Goal: Task Accomplishment & Management: Complete application form

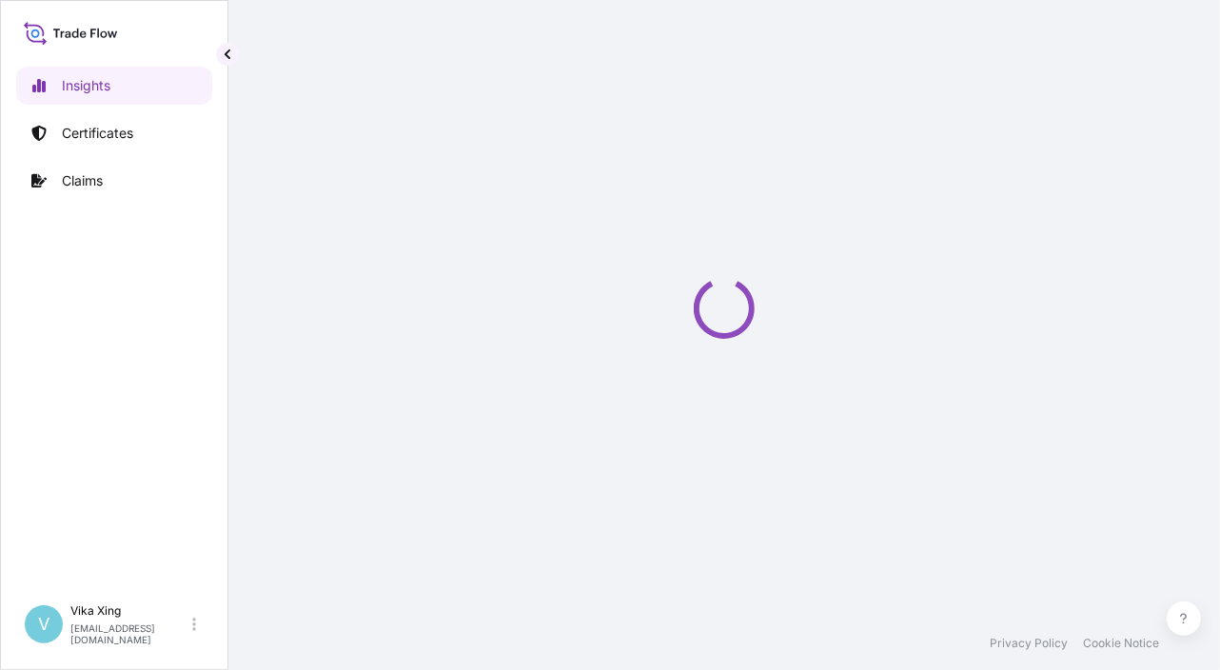
click at [1160, 377] on div "Loading" at bounding box center [723, 308] width 915 height 617
select select "2025"
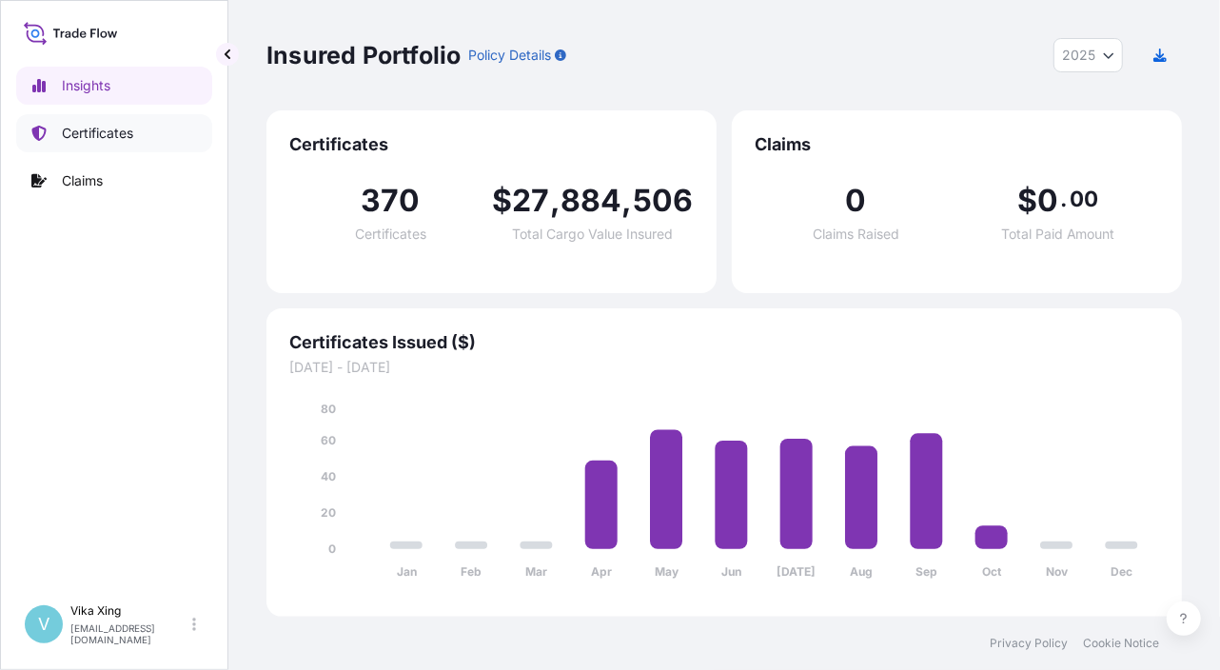
click at [96, 129] on p "Certificates" at bounding box center [97, 133] width 71 height 19
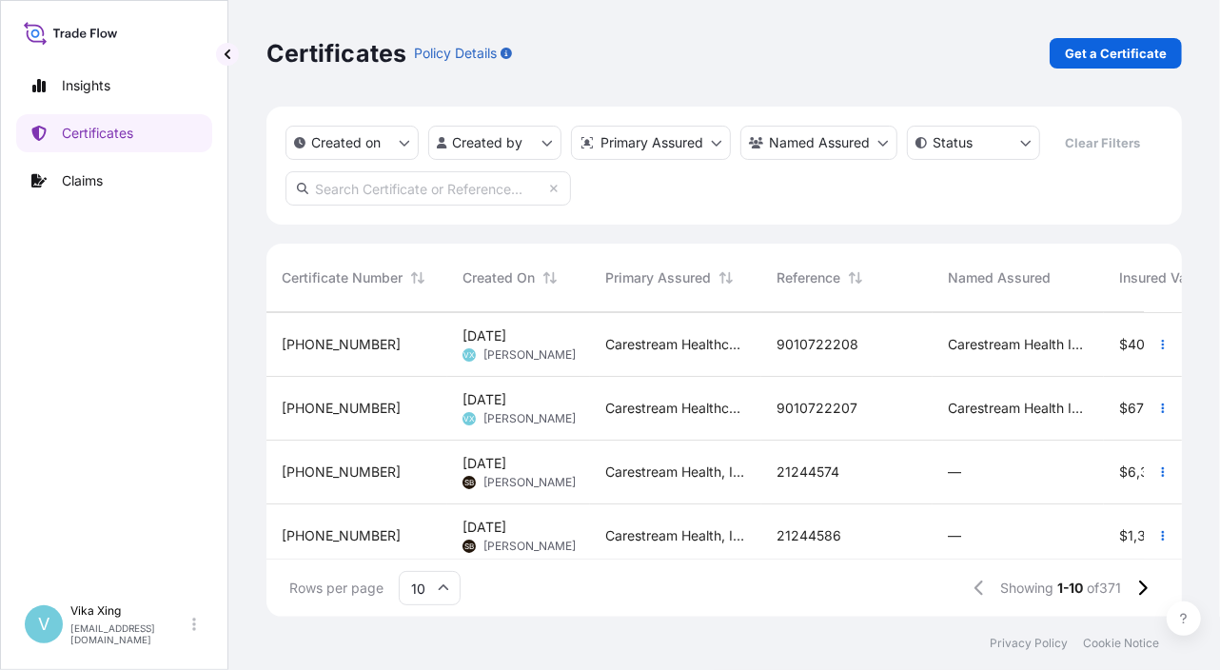
scroll to position [405, 0]
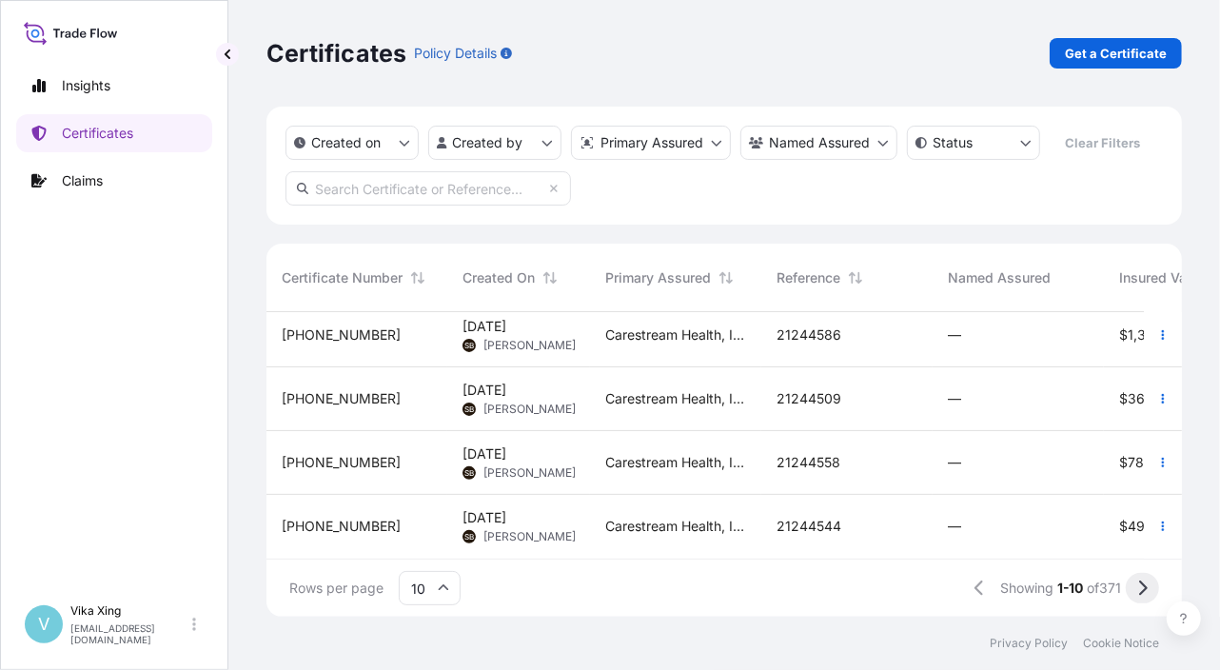
click at [1137, 587] on icon at bounding box center [1142, 587] width 10 height 17
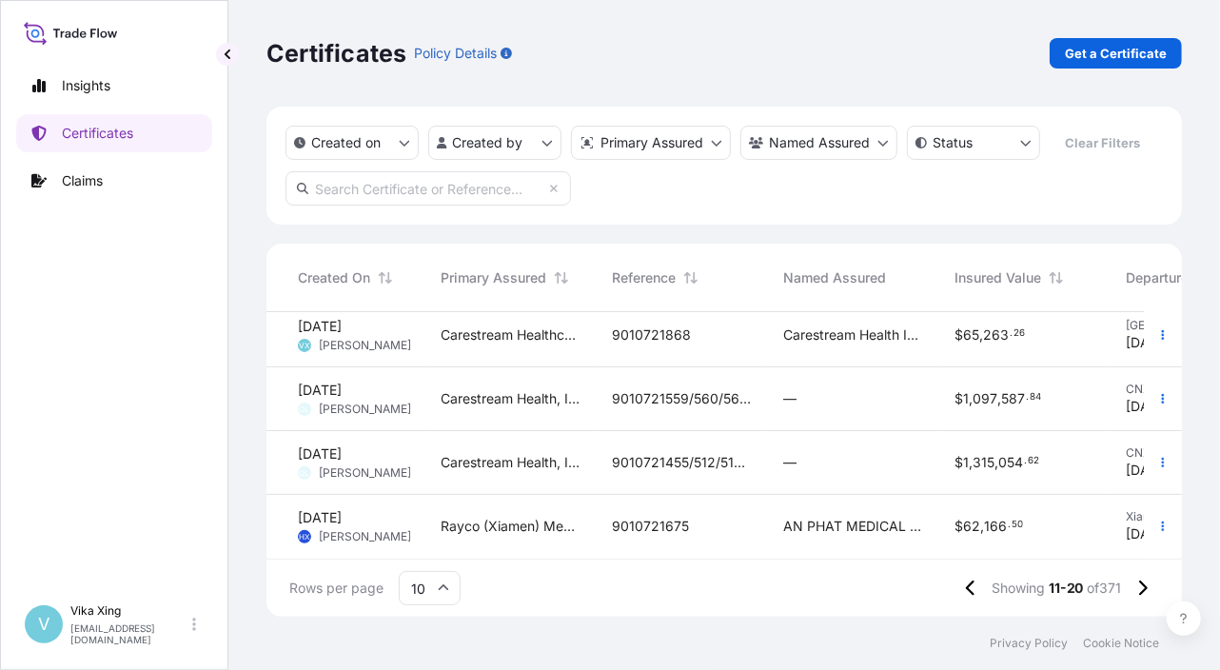
scroll to position [405, 456]
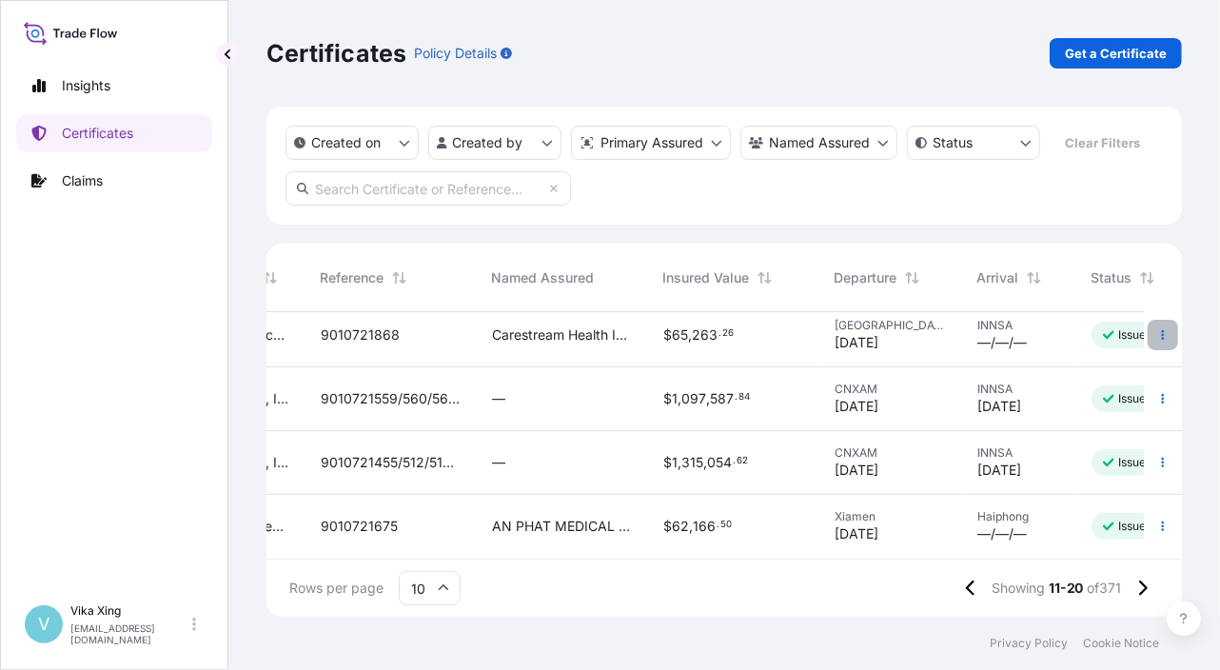
click at [1157, 320] on button "button" at bounding box center [1162, 335] width 30 height 30
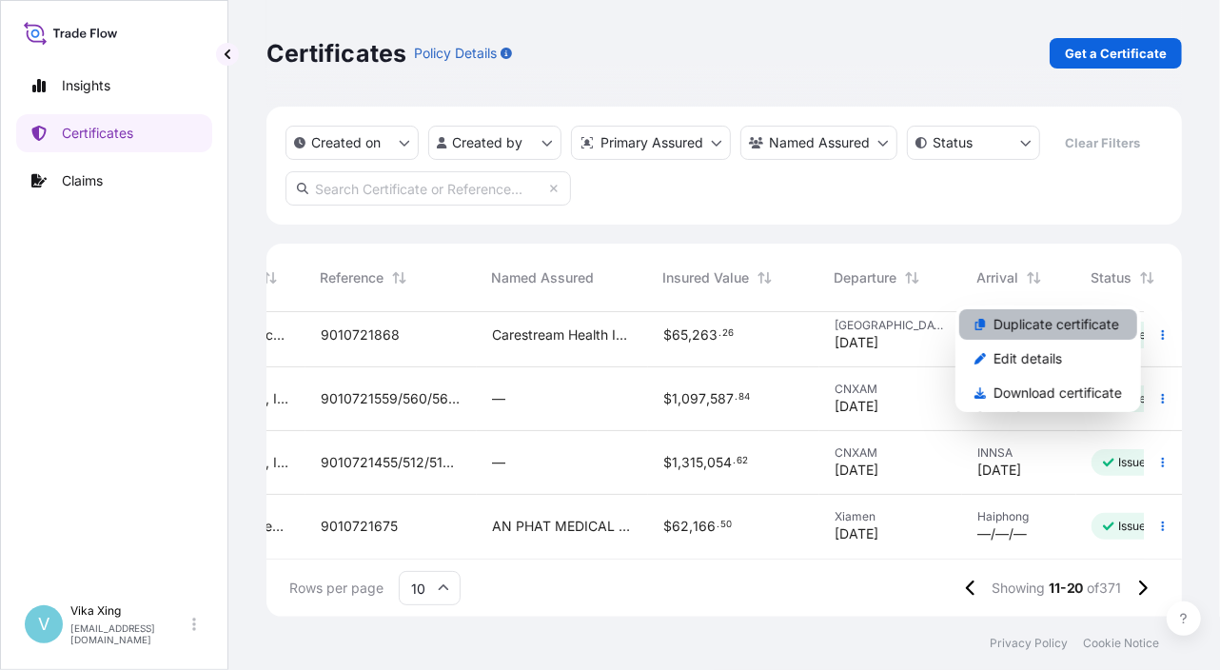
click at [1067, 331] on p "Duplicate certificate" at bounding box center [1056, 324] width 126 height 19
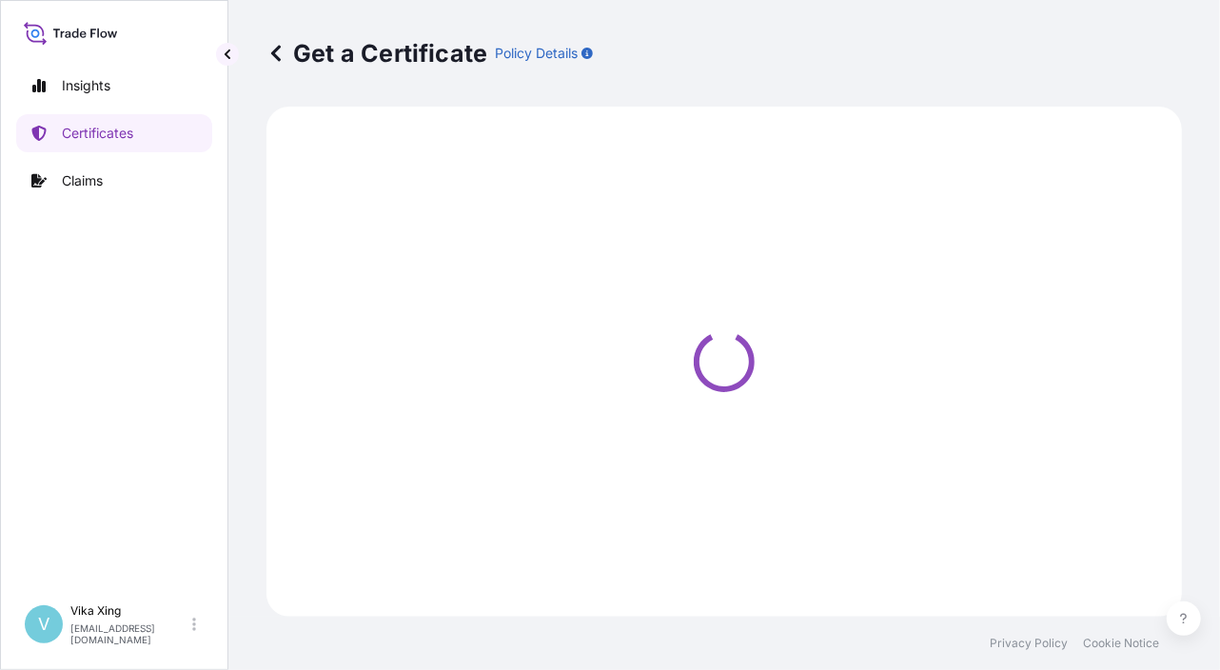
select select "Road / Inland"
select select "Ocean Vessel"
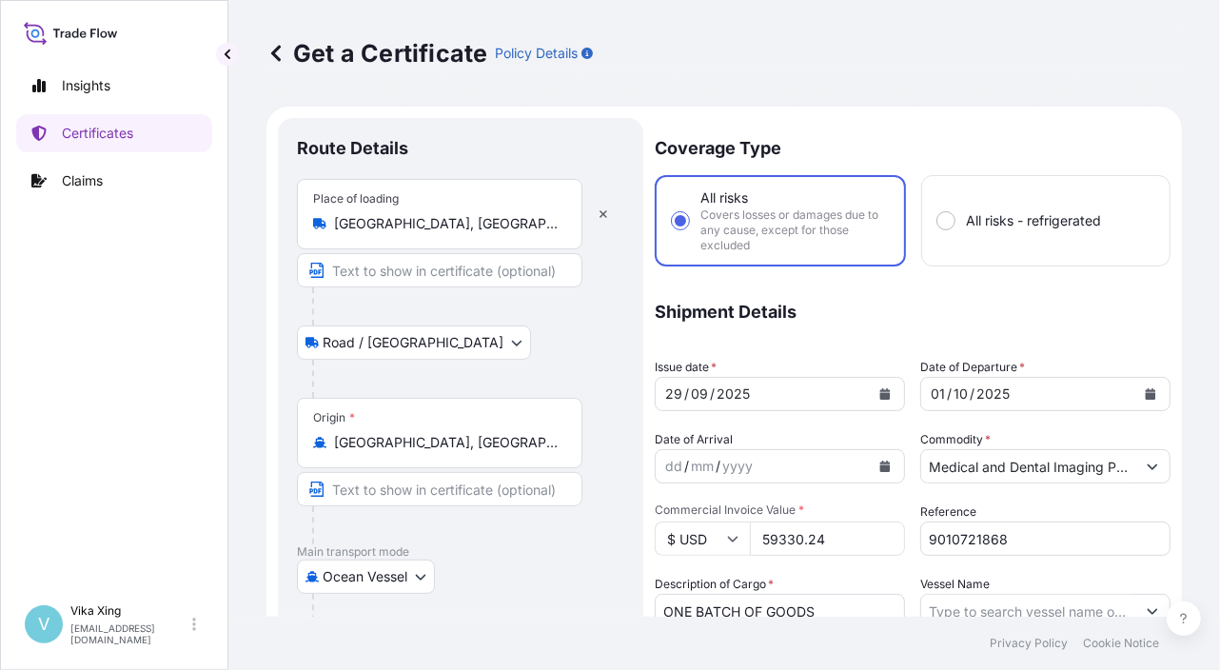
select select "32191"
drag, startPoint x: 1013, startPoint y: 537, endPoint x: 873, endPoint y: 546, distance: 140.2
click at [873, 546] on div "Coverage Type All risks Covers losses or damages due to any cause, except for t…" at bounding box center [913, 619] width 516 height 1002
paste input "2289"
type input "9010722289"
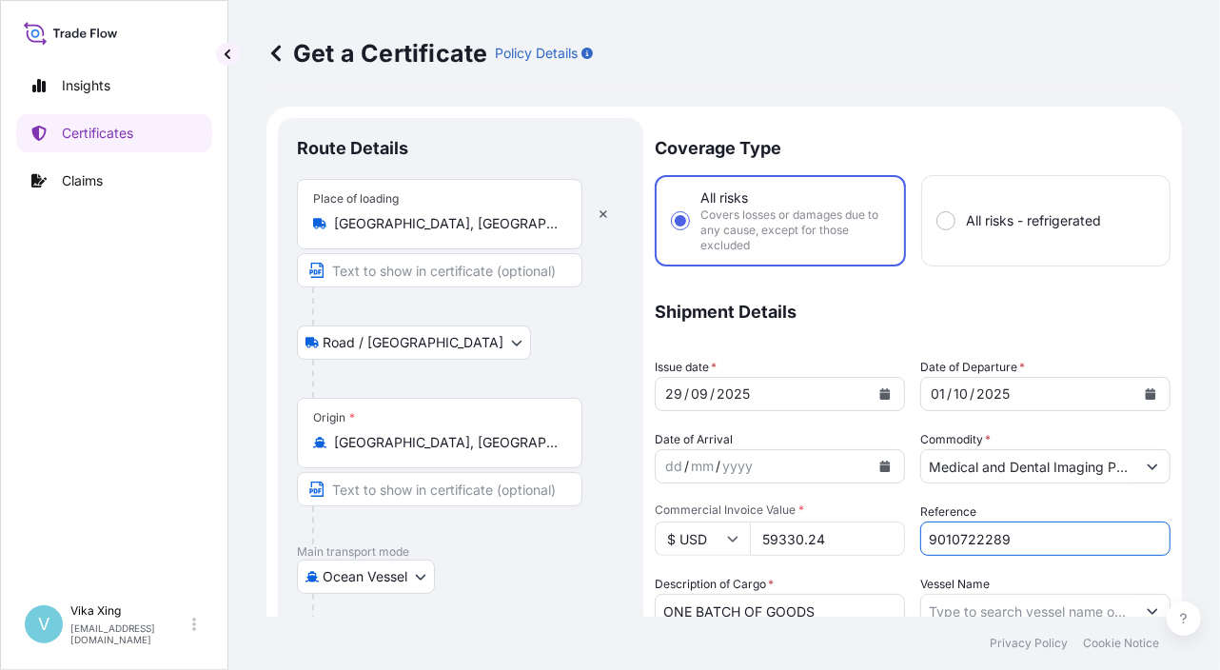
click at [879, 389] on icon "Calendar" at bounding box center [884, 393] width 11 height 11
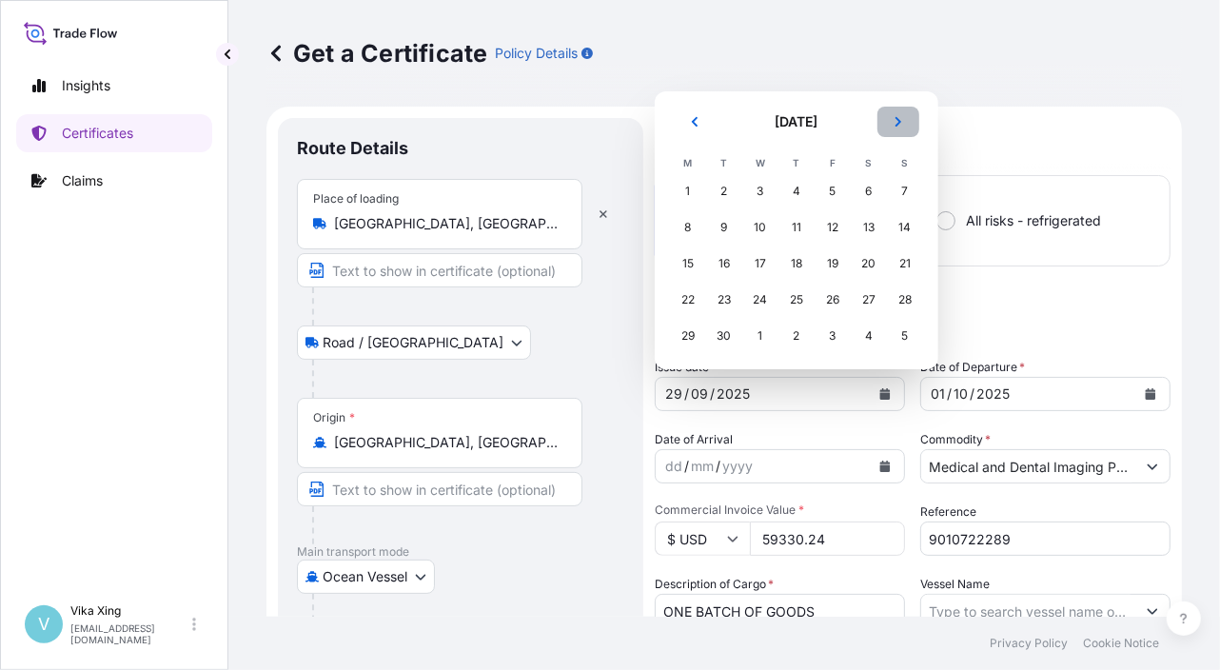
click at [891, 115] on button "Next" at bounding box center [898, 122] width 42 height 30
click at [835, 228] on div "10" at bounding box center [832, 227] width 34 height 34
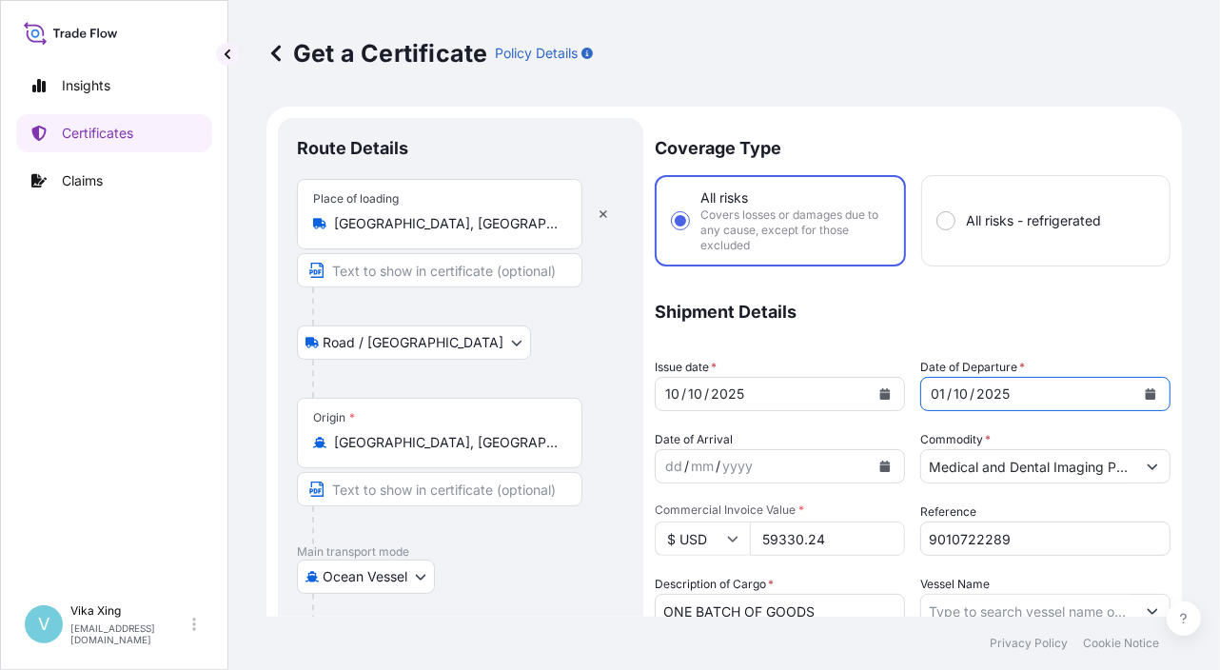
click at [1145, 390] on icon "Calendar" at bounding box center [1150, 393] width 10 height 11
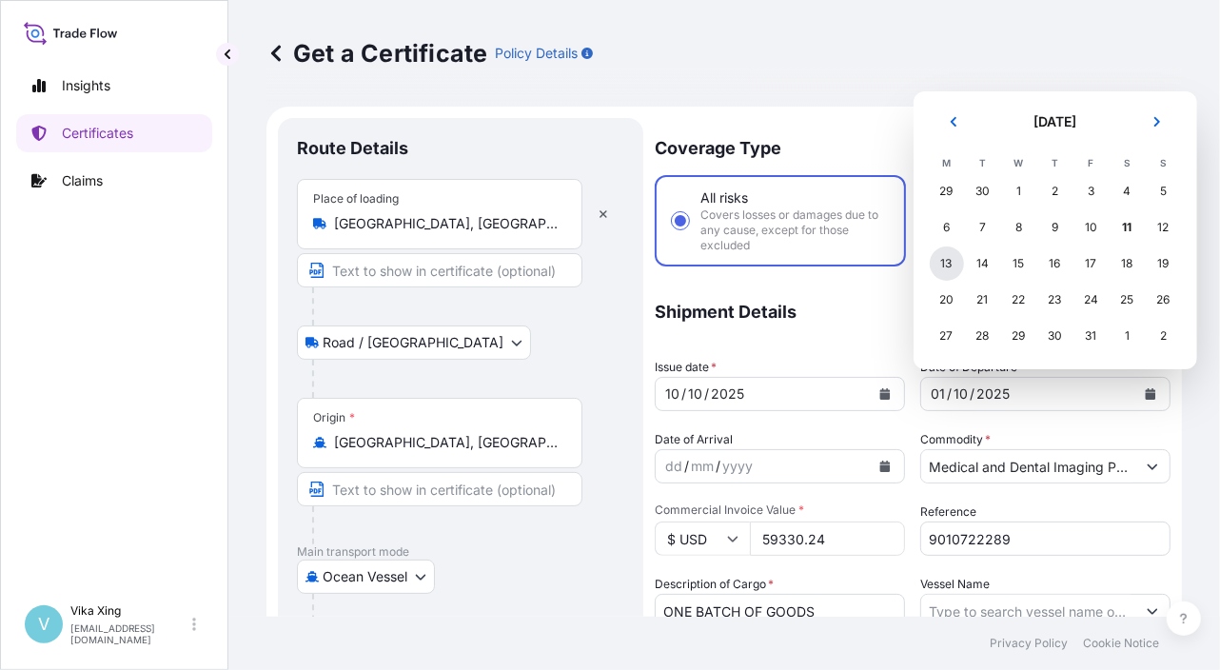
click at [952, 263] on div "13" at bounding box center [947, 263] width 34 height 34
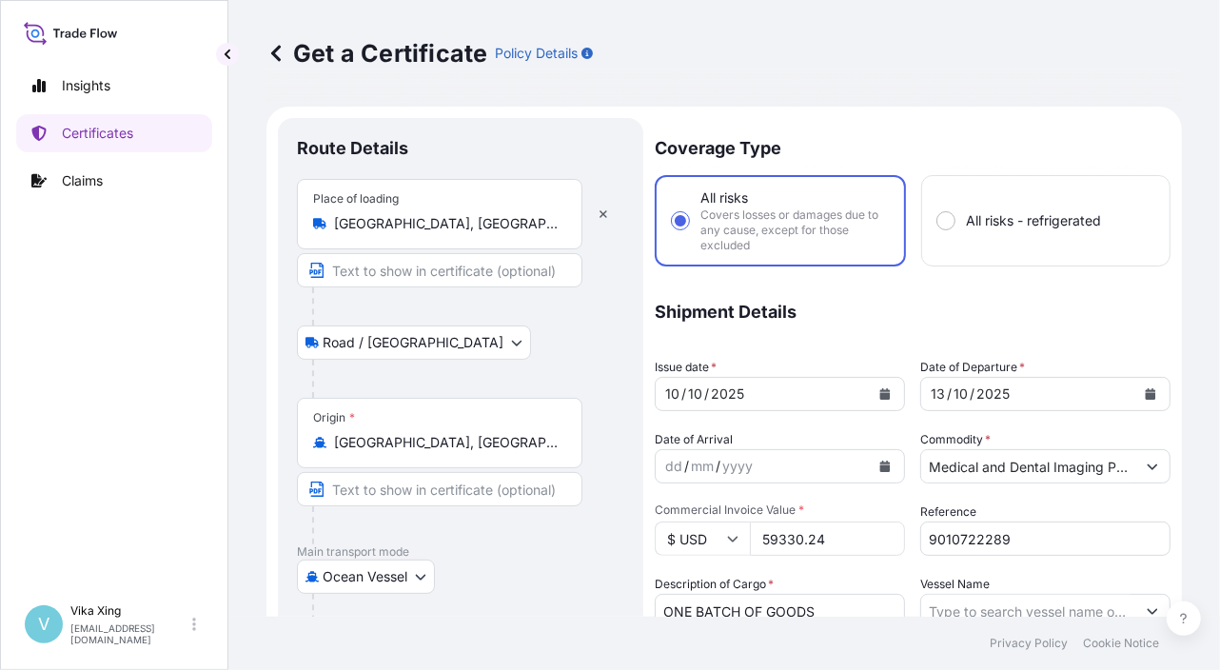
drag, startPoint x: 849, startPoint y: 535, endPoint x: 716, endPoint y: 541, distance: 132.4
click at [714, 541] on div "$ USD 59330.24" at bounding box center [780, 538] width 250 height 34
paste input "143669.7"
type input "143669.74"
click at [544, 554] on p "Main transport mode" at bounding box center [460, 551] width 327 height 15
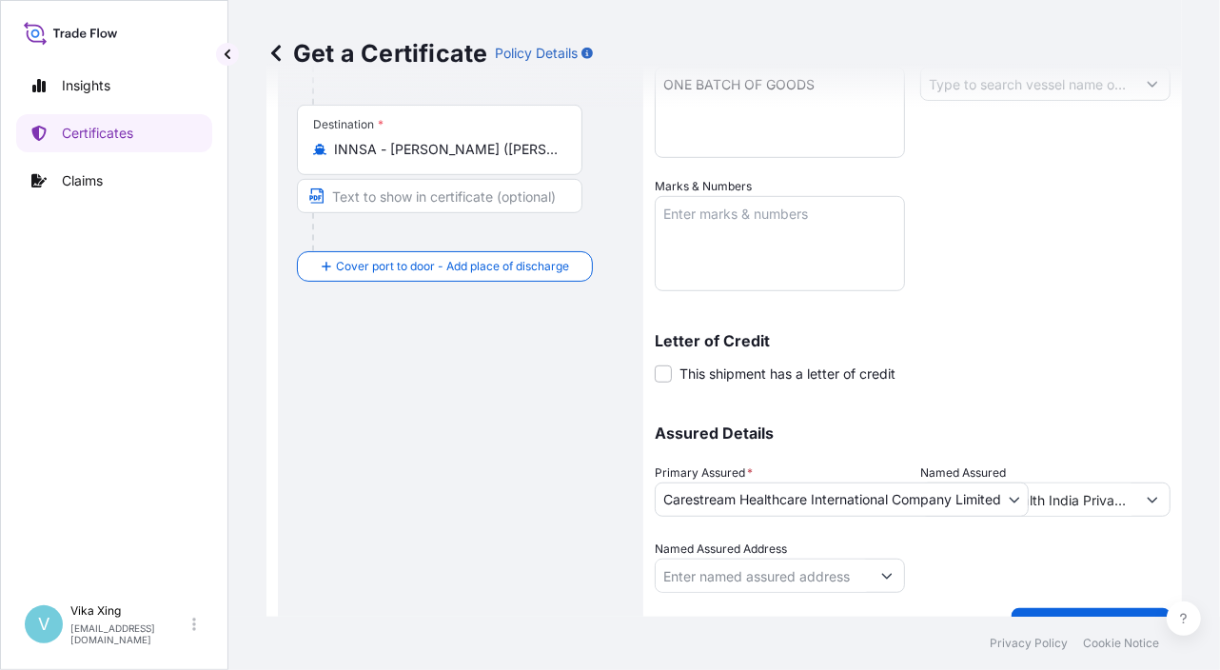
scroll to position [567, 0]
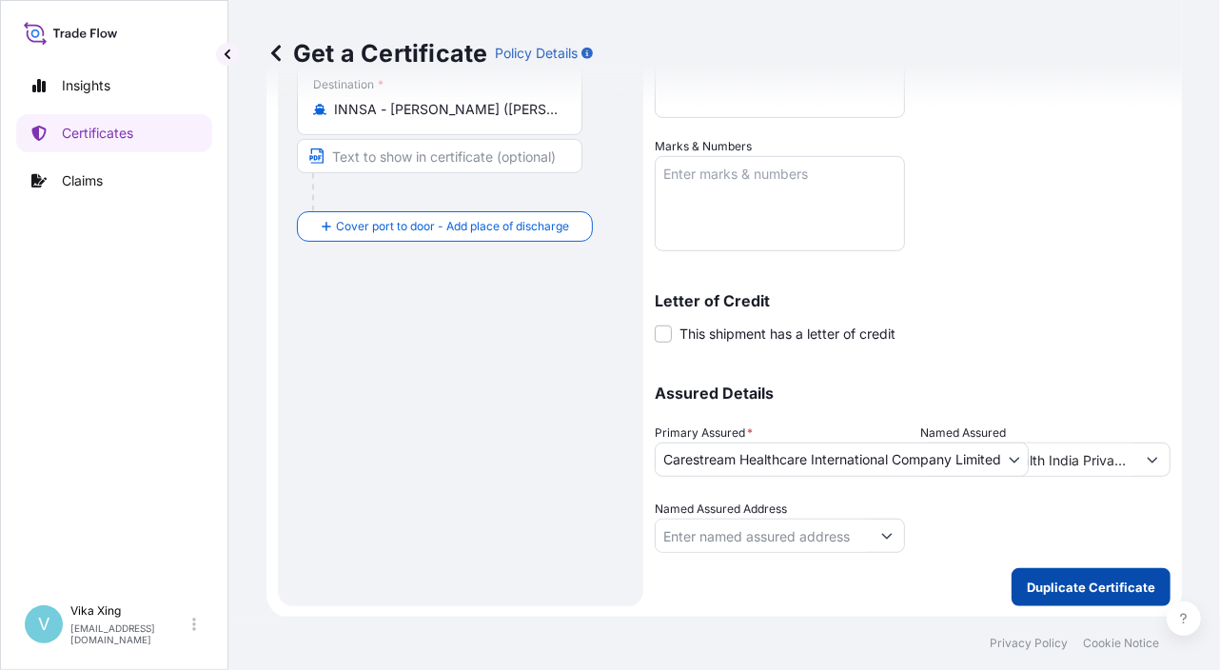
click at [1040, 586] on p "Duplicate Certificate" at bounding box center [1091, 587] width 128 height 19
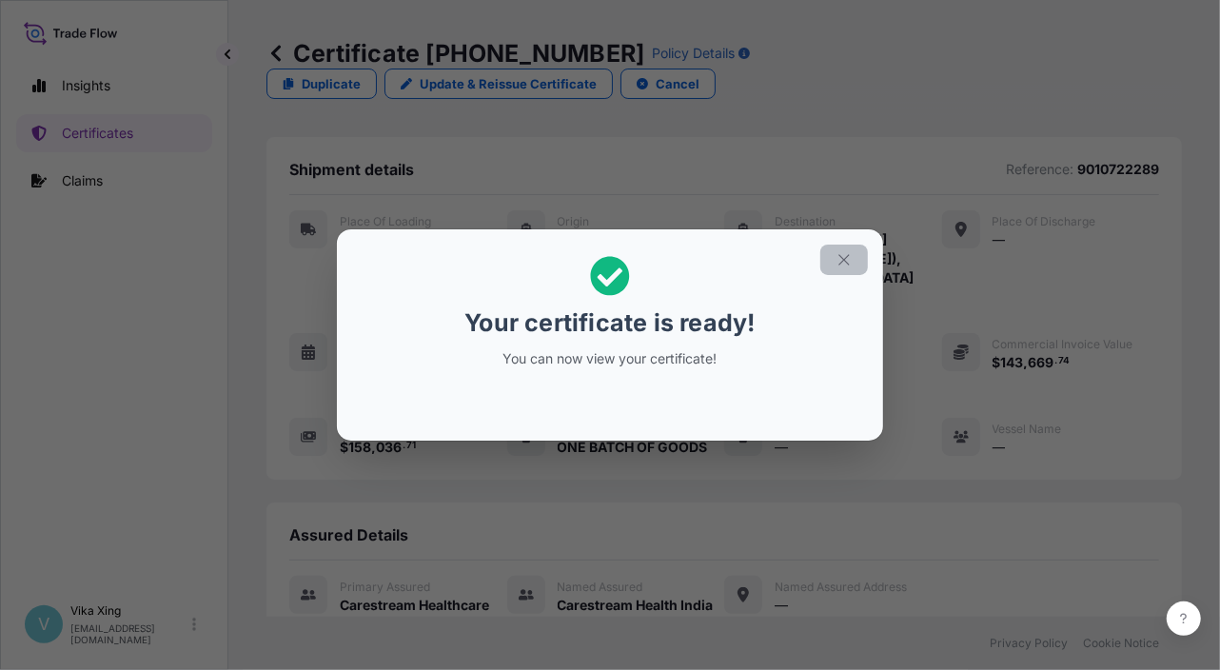
click at [849, 267] on icon "button" at bounding box center [843, 259] width 17 height 17
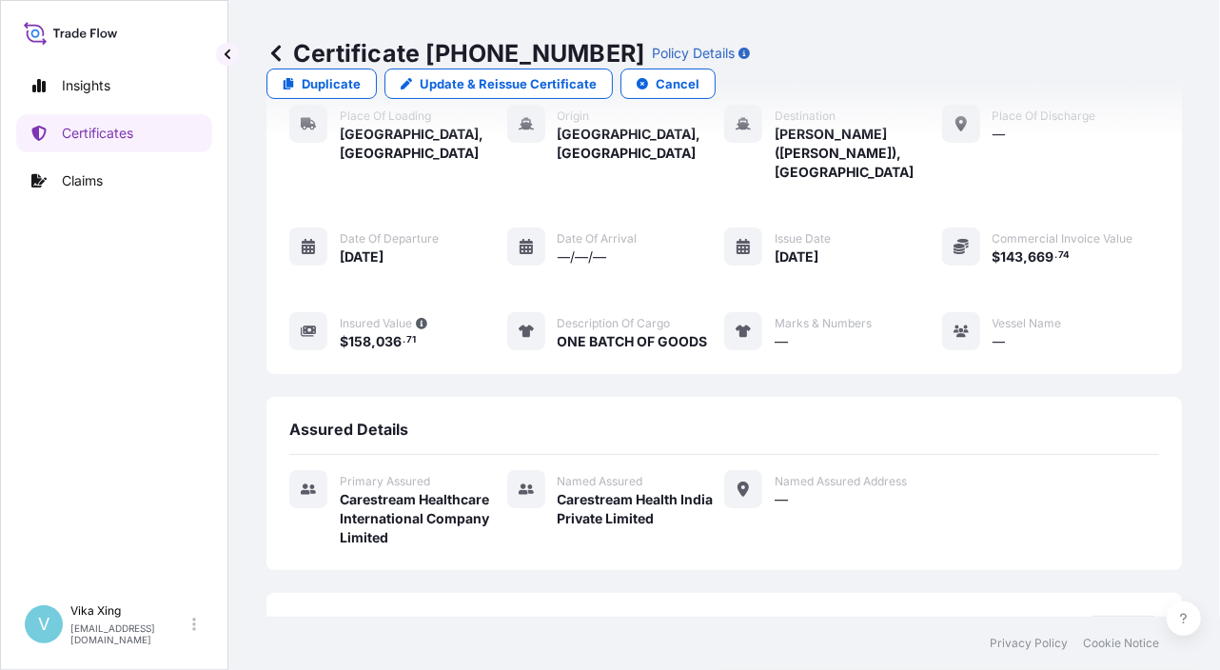
scroll to position [206, 0]
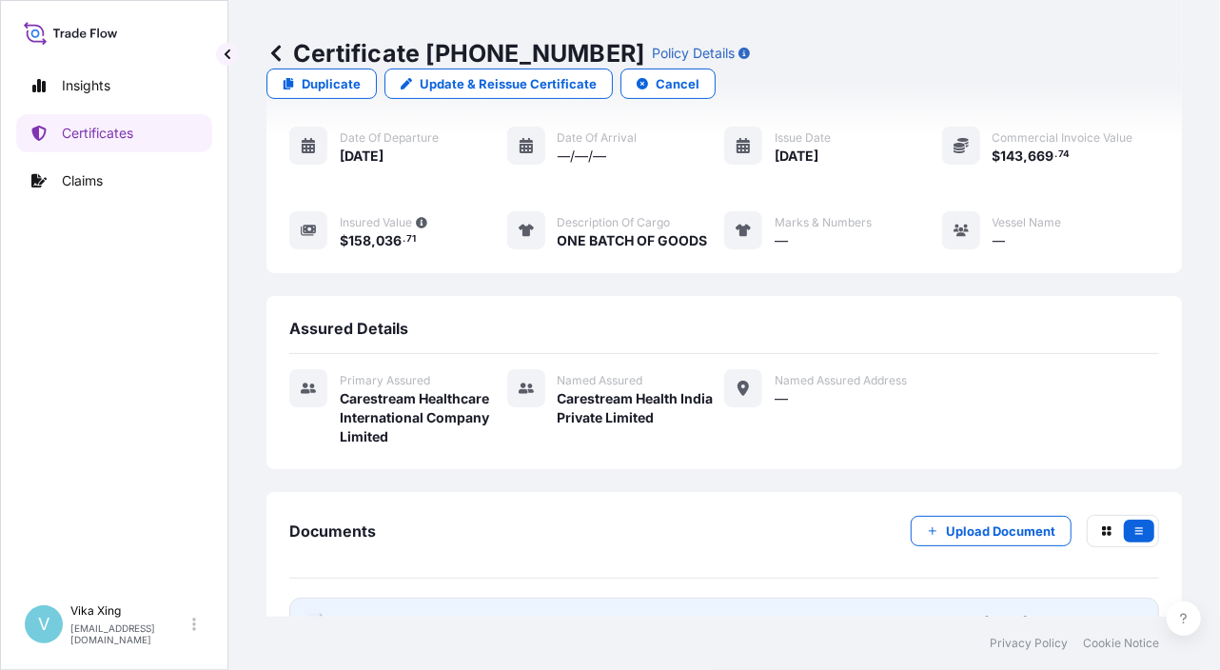
click at [390, 613] on span "Certificate" at bounding box center [374, 622] width 69 height 19
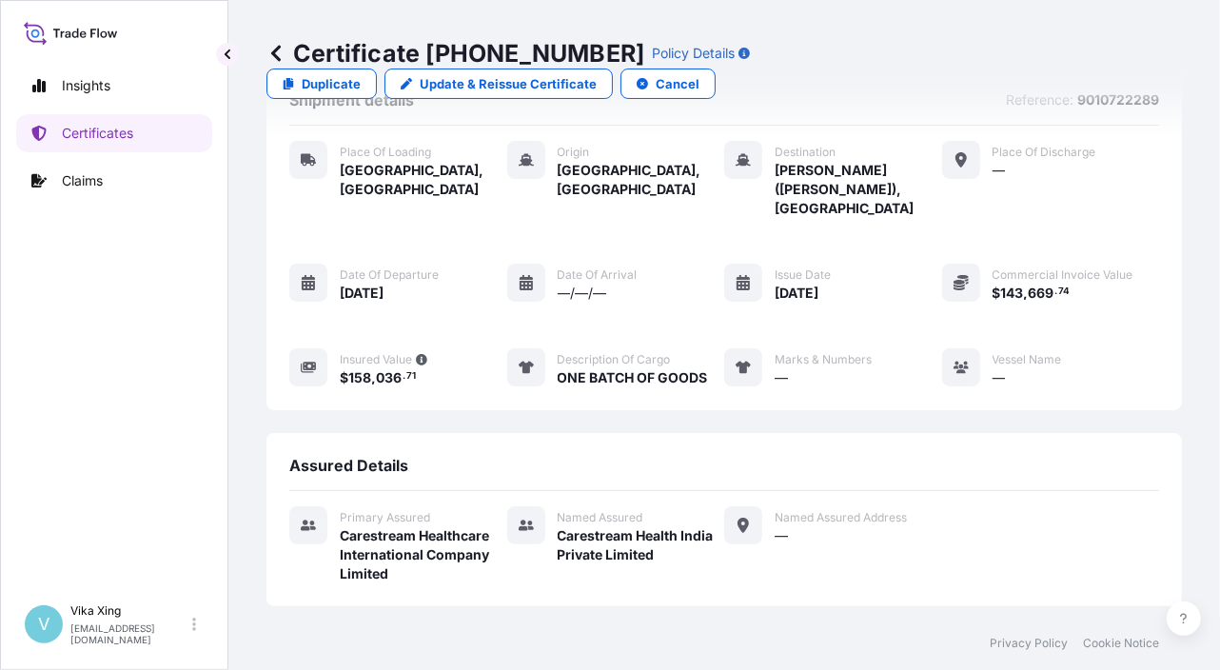
scroll to position [0, 0]
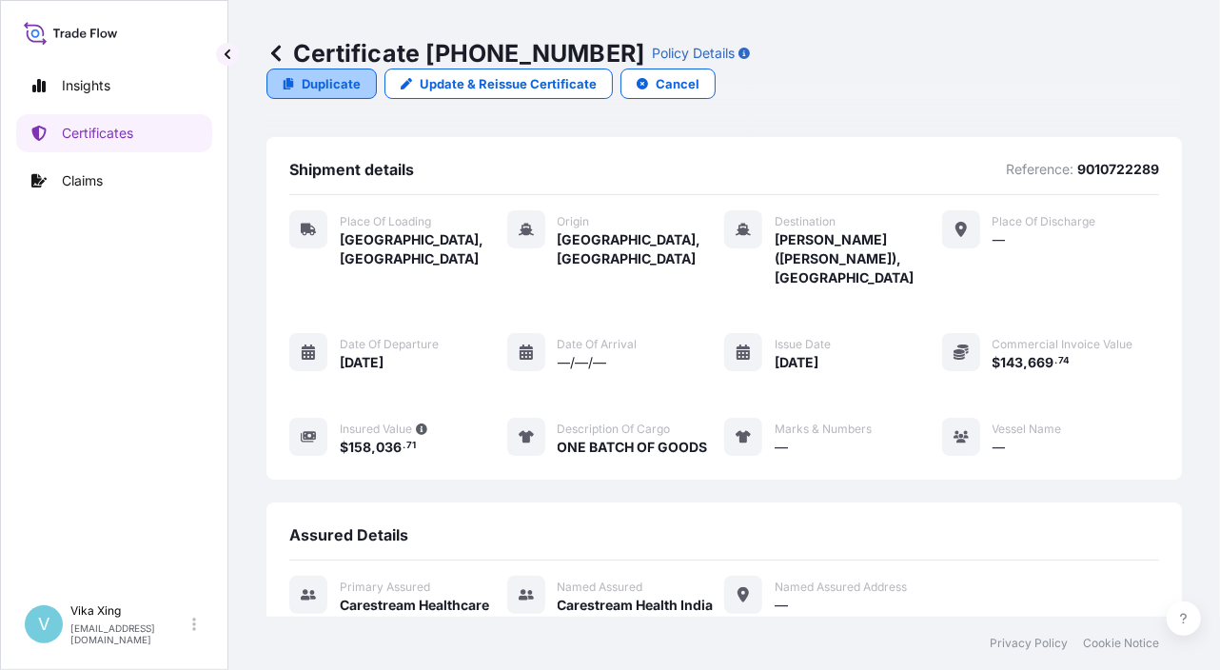
click at [361, 74] on p "Duplicate" at bounding box center [331, 83] width 59 height 19
select select "Road / Inland"
select select "Ocean Vessel"
select select "32191"
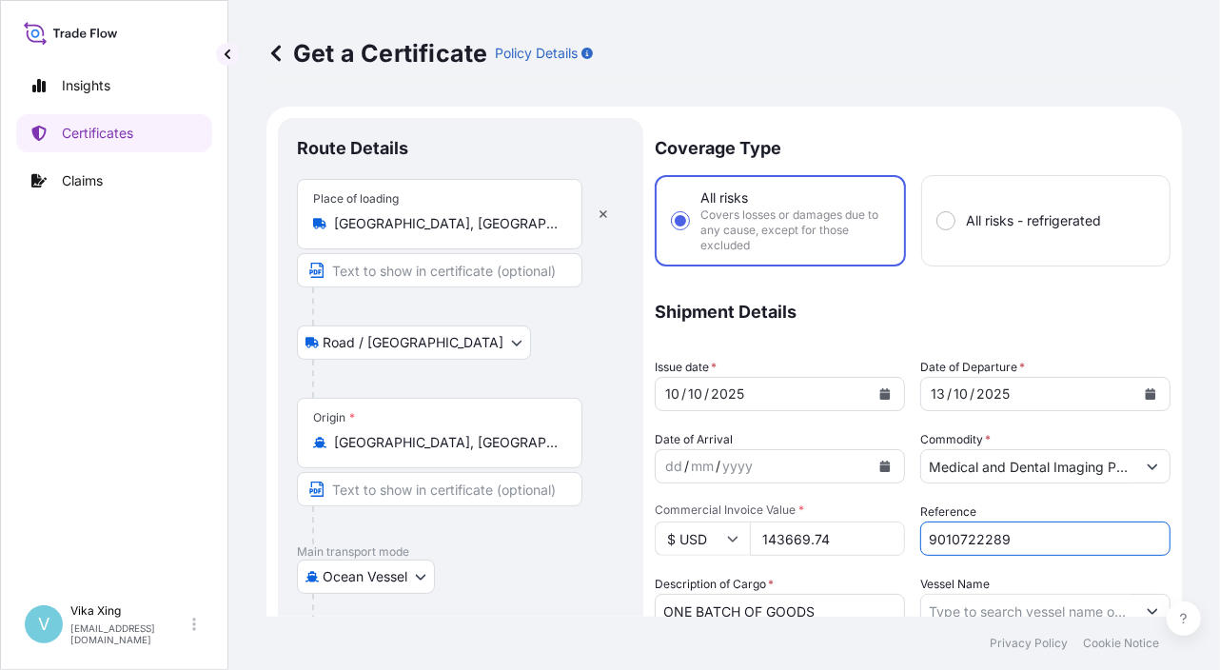
drag, startPoint x: 1024, startPoint y: 541, endPoint x: 849, endPoint y: 523, distance: 176.0
click at [849, 523] on div "Coverage Type All risks Covers losses or damages due to any cause, except for t…" at bounding box center [913, 619] width 516 height 1002
click at [884, 392] on button "Calendar" at bounding box center [885, 394] width 30 height 30
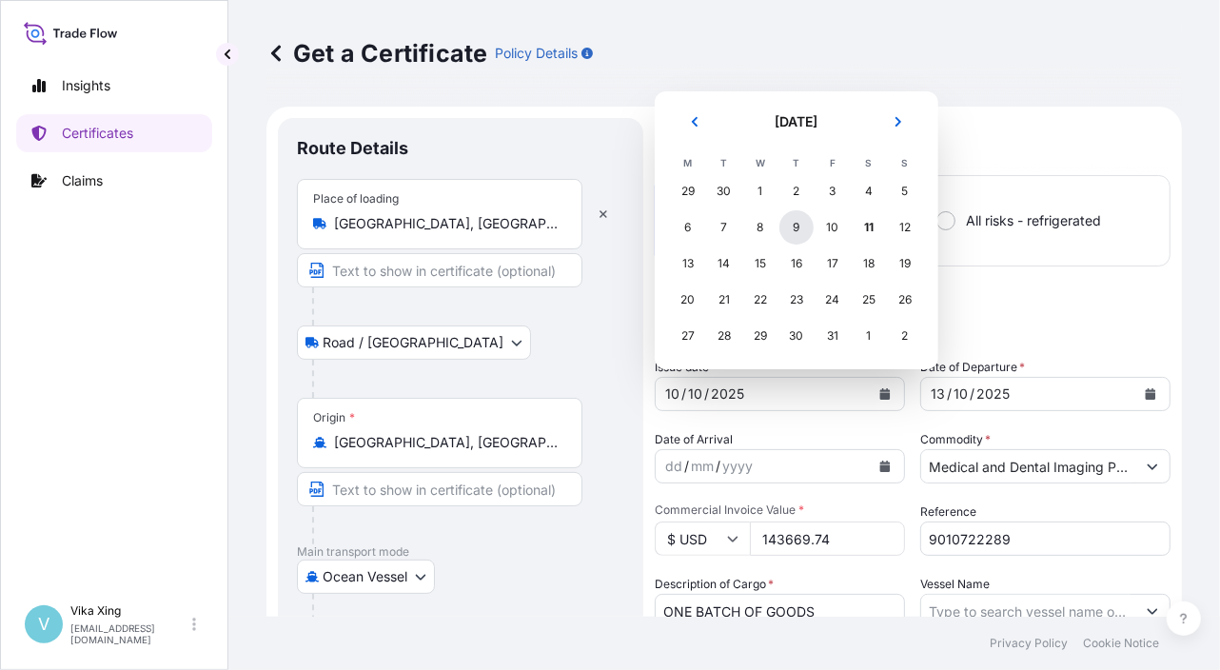
click at [797, 228] on div "9" at bounding box center [796, 227] width 34 height 34
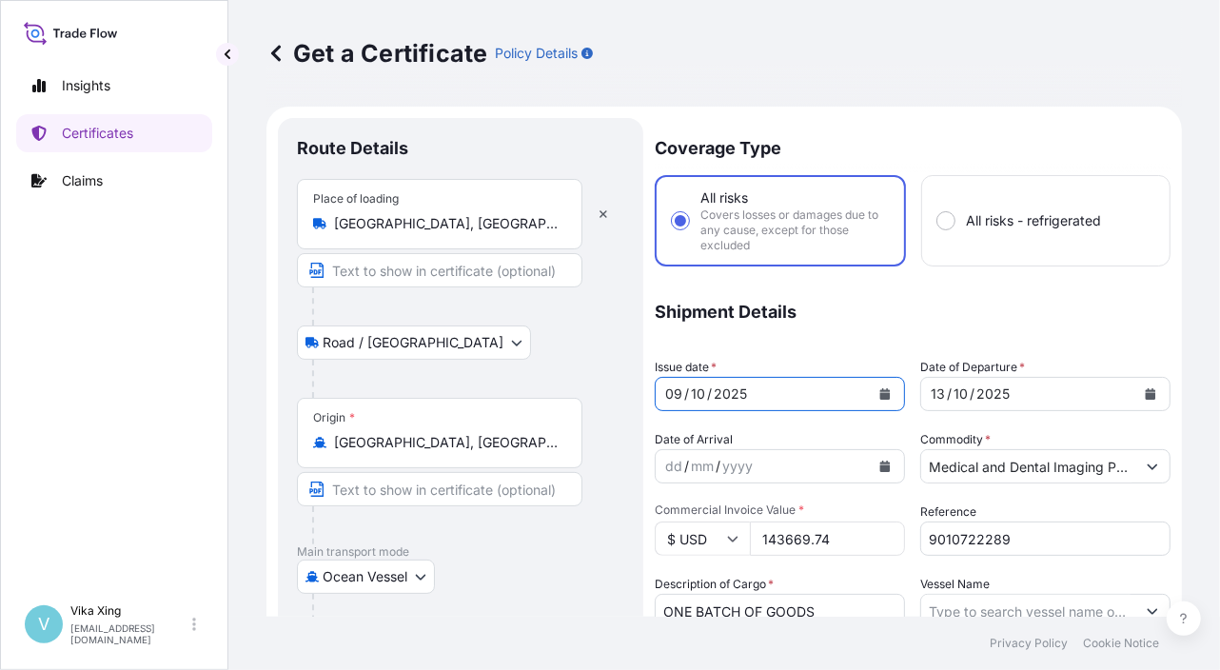
click at [1014, 283] on div "Coverage Type All risks Covers losses or damages due to any cause, except for t…" at bounding box center [913, 619] width 516 height 1002
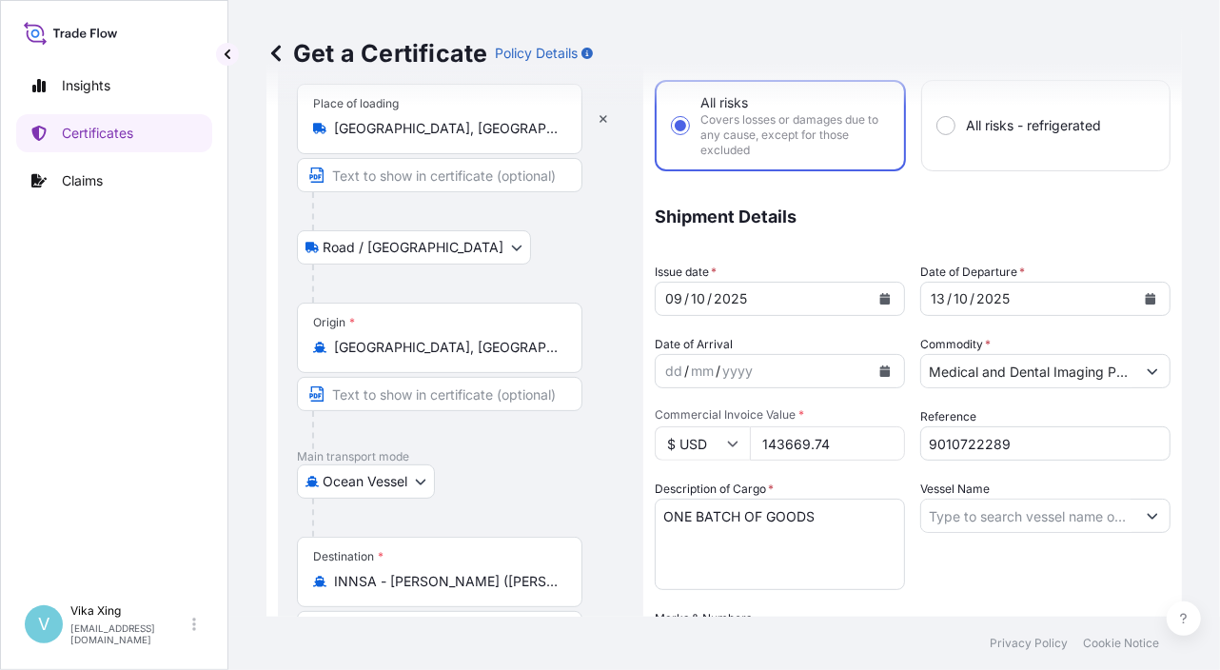
drag, startPoint x: 846, startPoint y: 447, endPoint x: 681, endPoint y: 451, distance: 164.6
click at [681, 451] on div "$ USD 143669.74" at bounding box center [780, 443] width 250 height 34
paste input "9472.00"
type input "9472.00"
click at [933, 553] on div "Vessel Name" at bounding box center [1045, 535] width 250 height 110
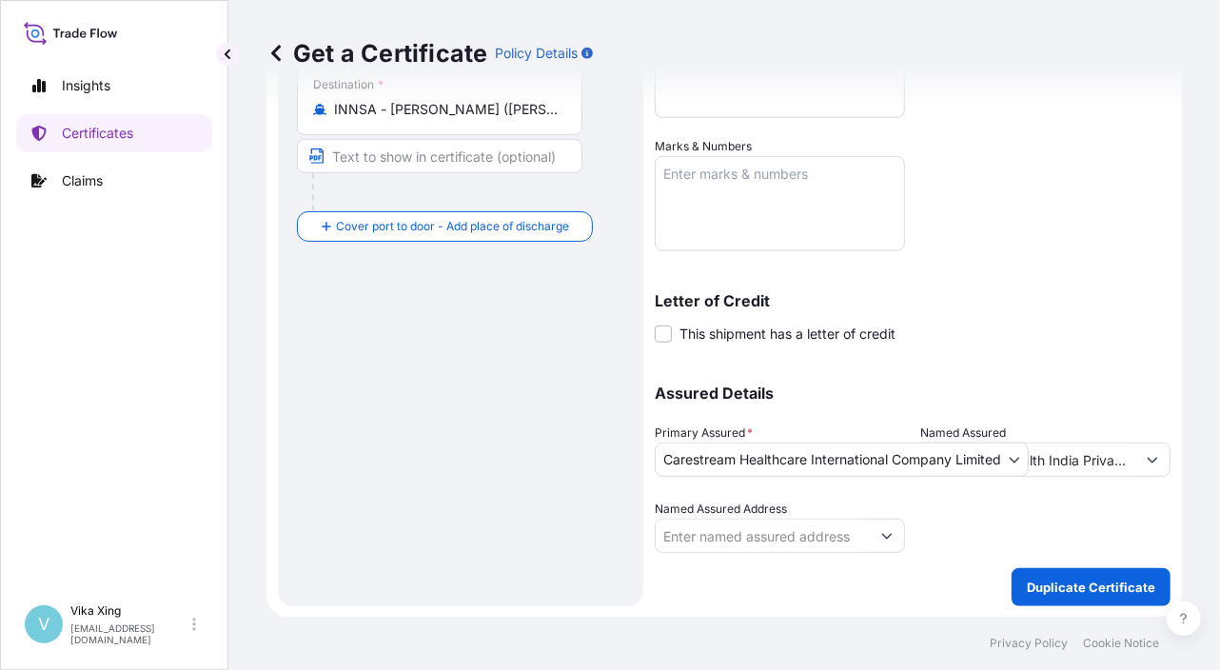
scroll to position [91, 0]
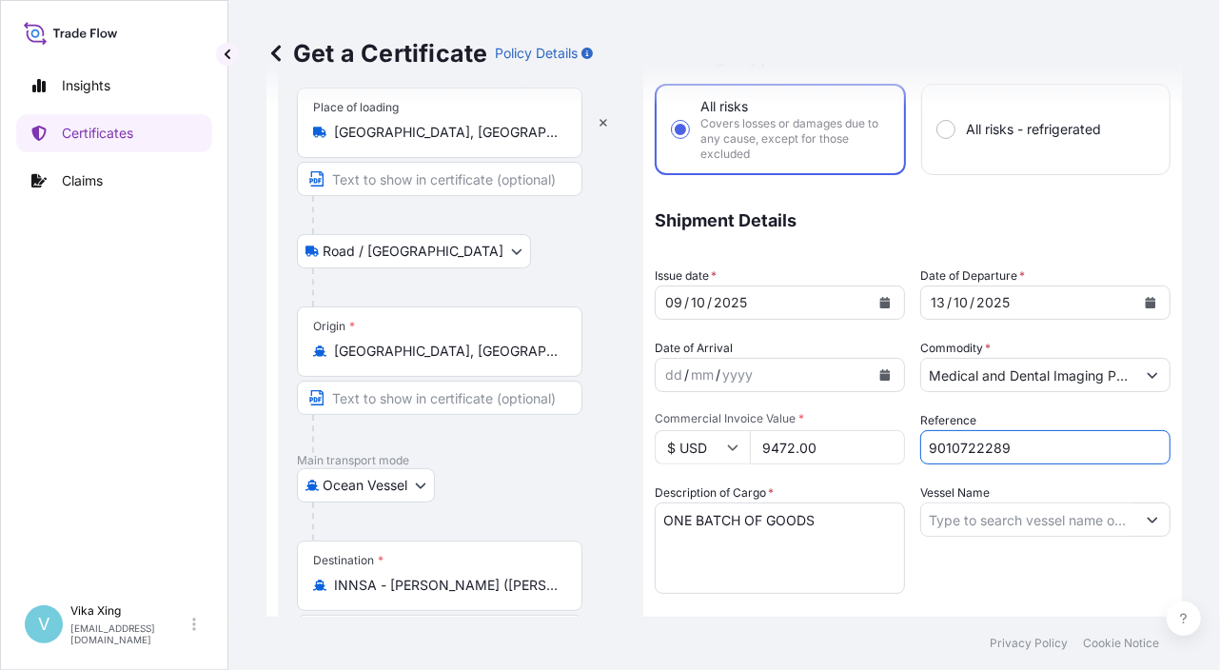
drag, startPoint x: 1033, startPoint y: 443, endPoint x: 899, endPoint y: 431, distance: 134.7
click at [899, 431] on div "Coverage Type All risks Covers losses or damages due to any cause, except for t…" at bounding box center [913, 528] width 516 height 1002
paste input "02"
type input "9010722202"
click at [948, 577] on div "Vessel Name" at bounding box center [1045, 538] width 250 height 110
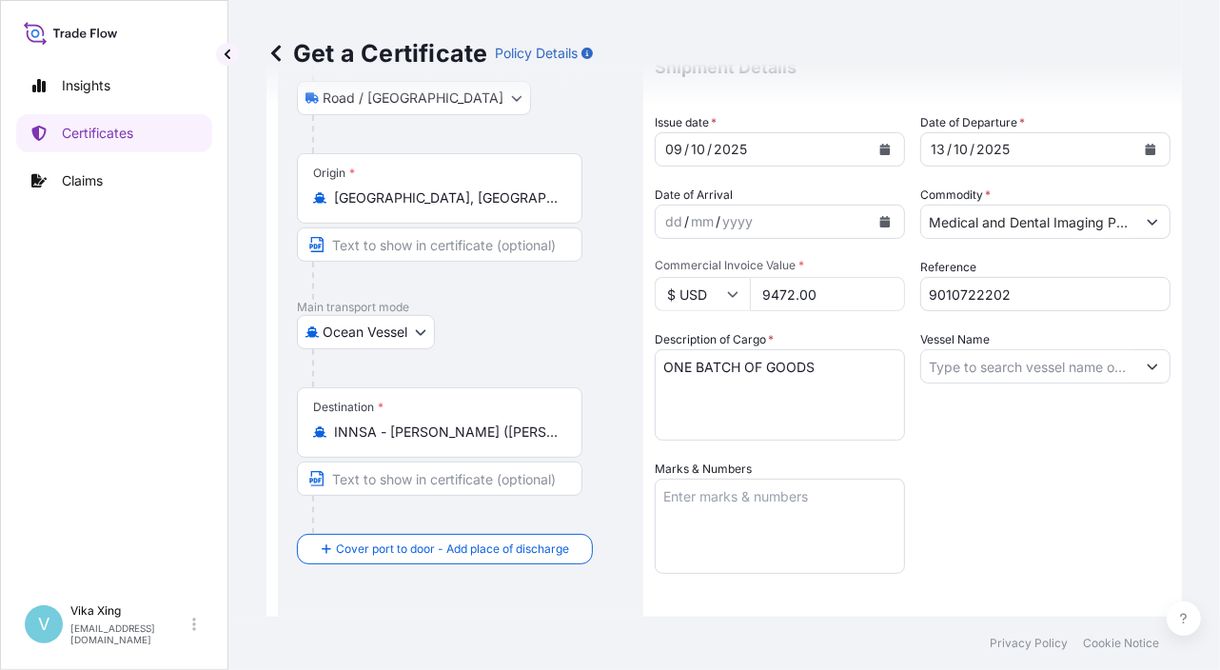
scroll to position [567, 0]
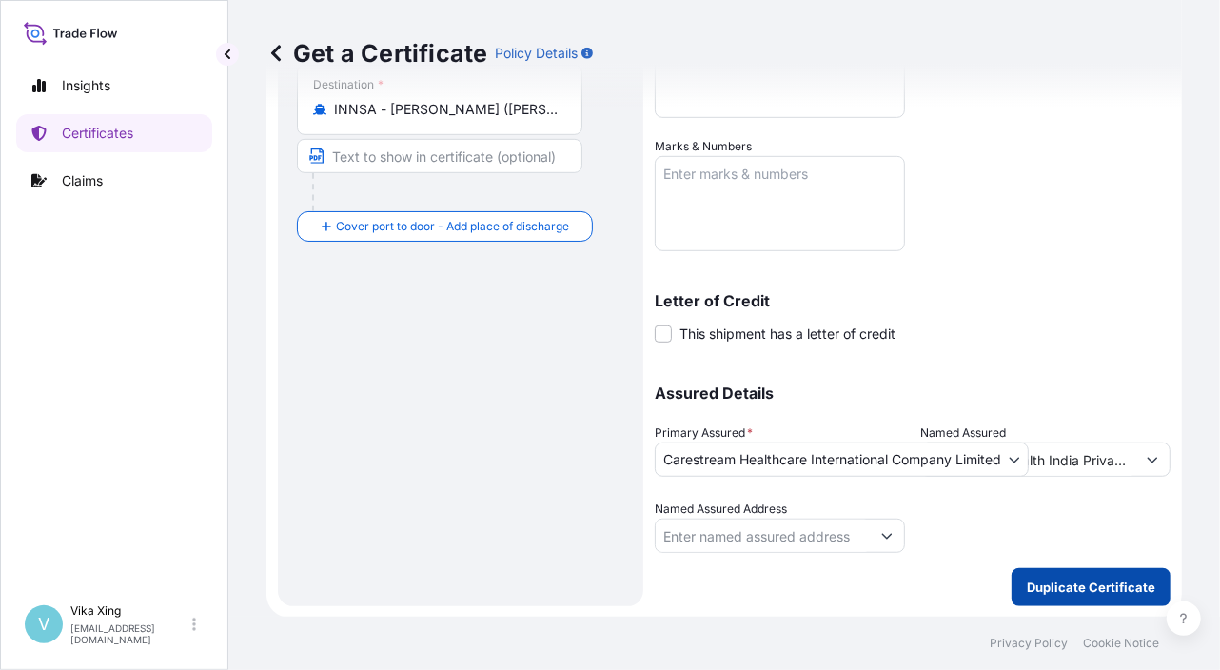
click at [1027, 591] on p "Duplicate Certificate" at bounding box center [1091, 587] width 128 height 19
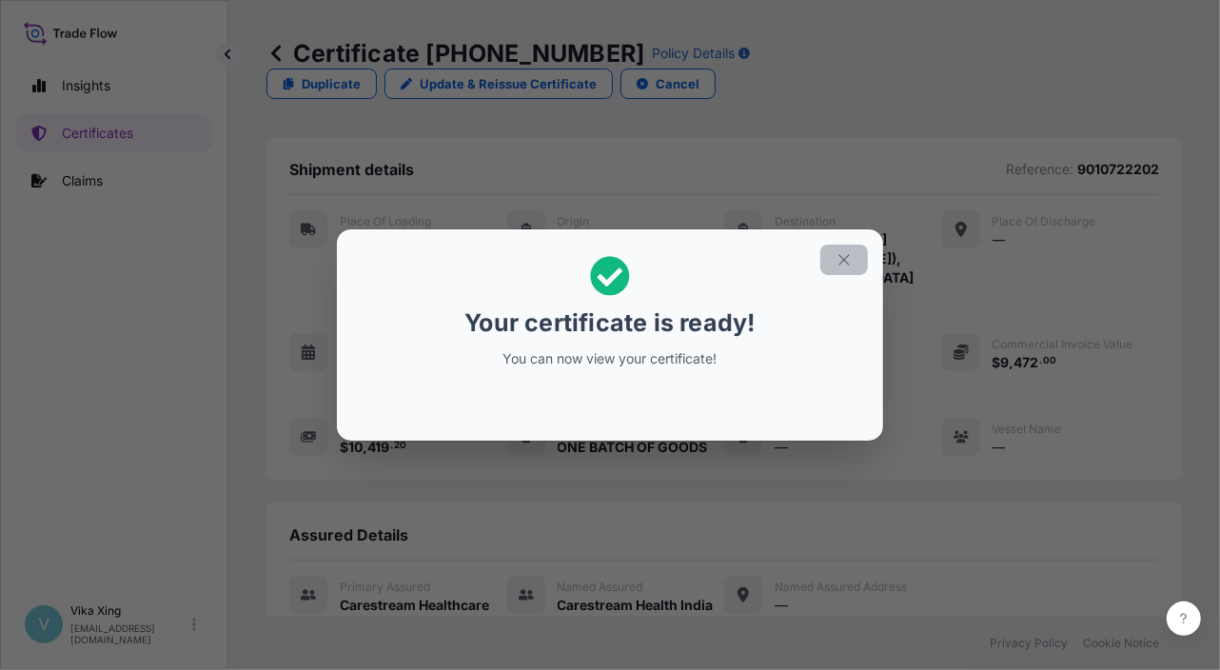
click at [848, 258] on icon "button" at bounding box center [843, 259] width 17 height 17
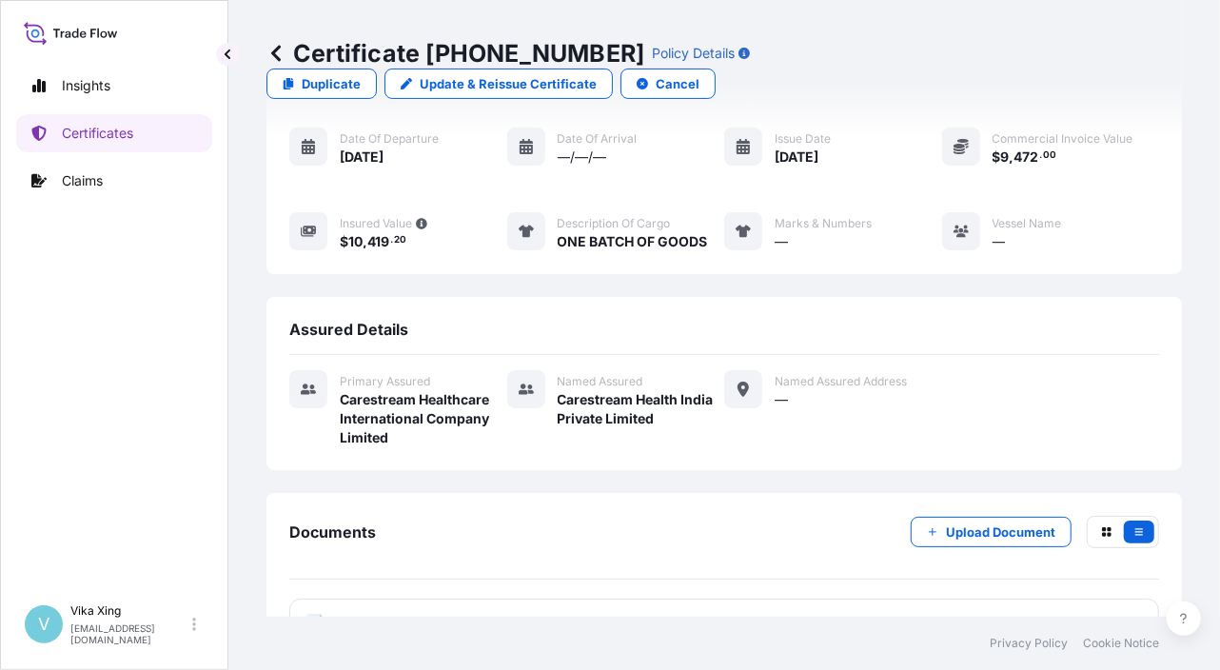
scroll to position [206, 0]
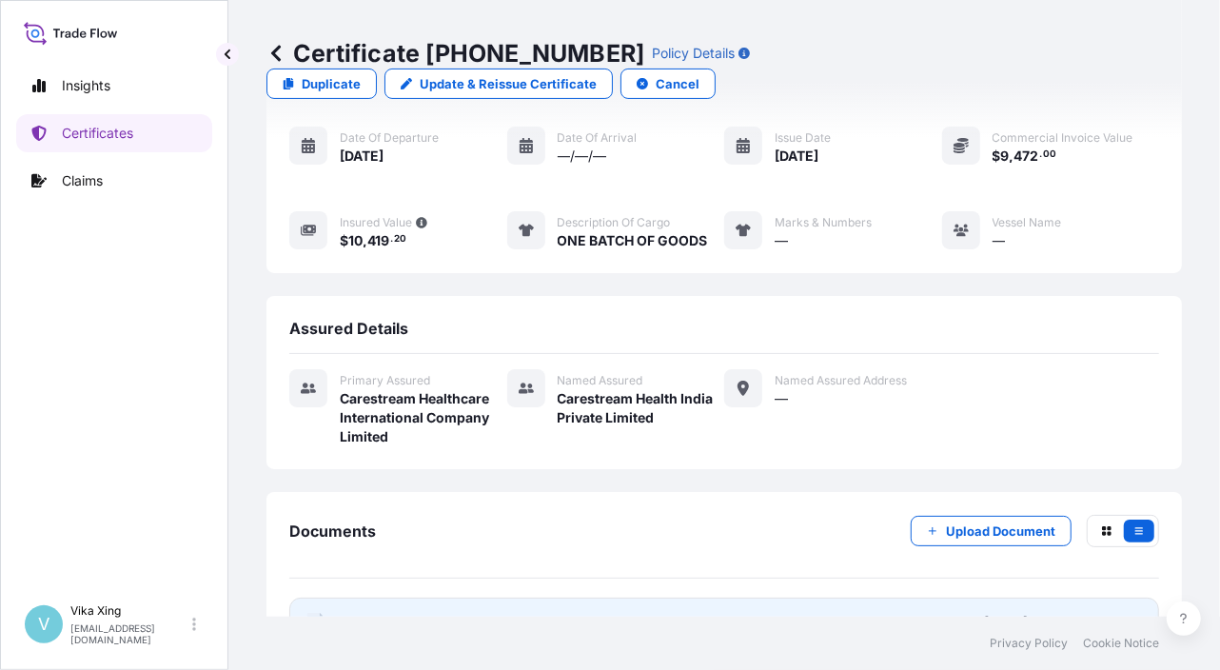
click at [401, 613] on span "Certificate" at bounding box center [374, 622] width 69 height 19
